Goal: Information Seeking & Learning: Compare options

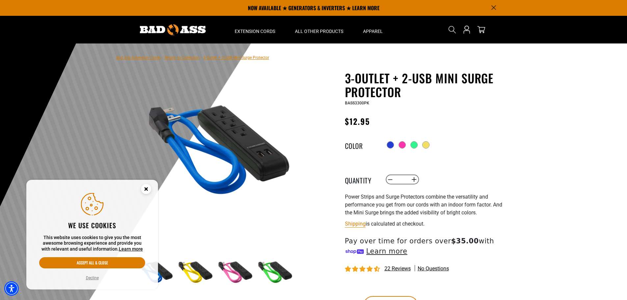
scroll to position [33, 0]
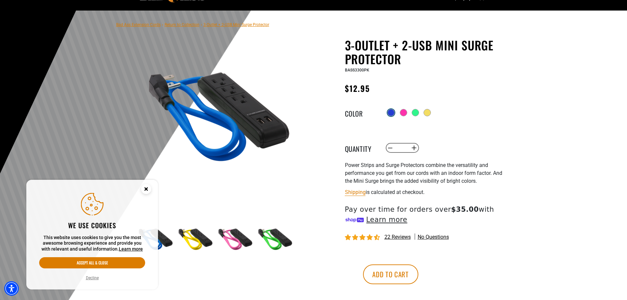
click at [392, 111] on div at bounding box center [390, 112] width 7 height 7
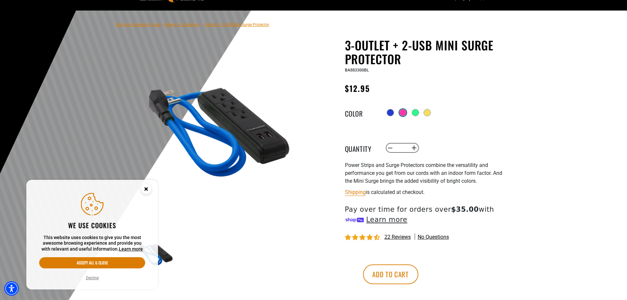
click at [404, 115] on div at bounding box center [402, 112] width 7 height 7
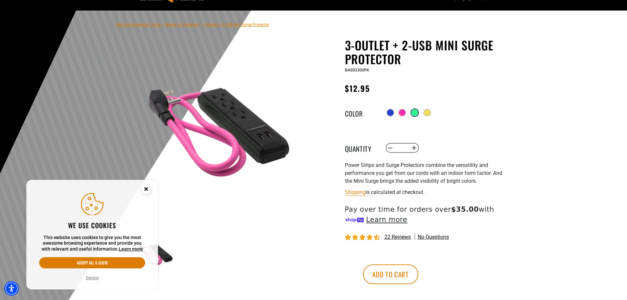
click at [415, 113] on div at bounding box center [414, 112] width 7 height 7
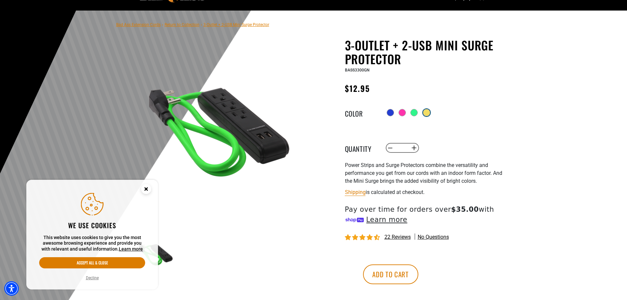
click at [425, 112] on div at bounding box center [426, 112] width 7 height 7
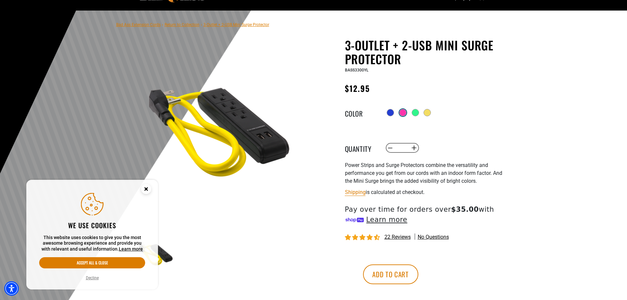
click at [402, 113] on div at bounding box center [402, 112] width 7 height 7
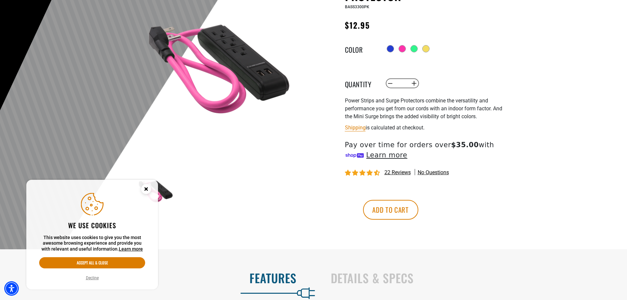
scroll to position [99, 0]
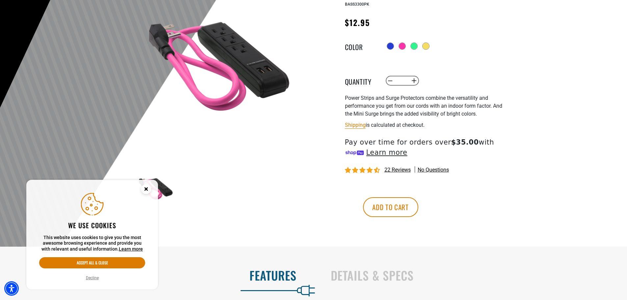
click at [145, 185] on circle "Close this option" at bounding box center [146, 189] width 10 height 10
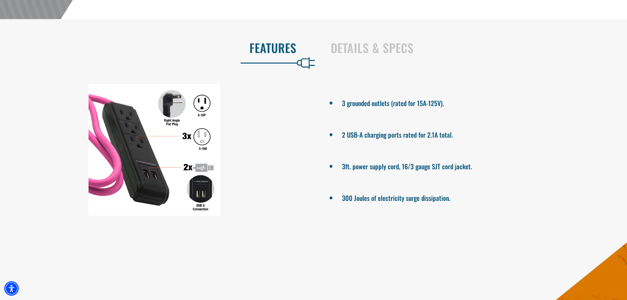
scroll to position [329, 0]
